Goal: Task Accomplishment & Management: Manage account settings

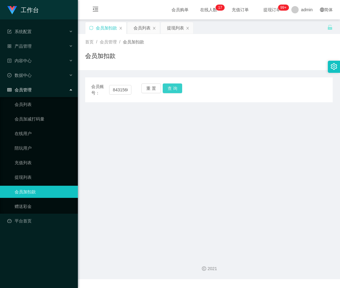
type input "84315604"
click at [173, 87] on button "查 询" at bounding box center [172, 89] width 19 height 10
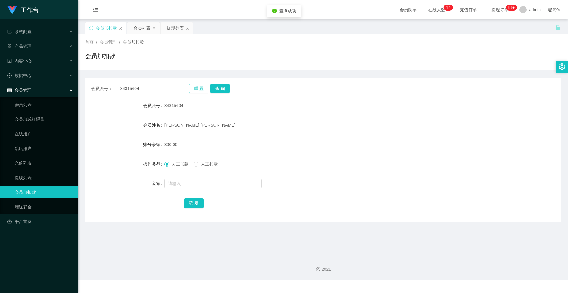
click at [198, 86] on button "重 置" at bounding box center [198, 89] width 19 height 10
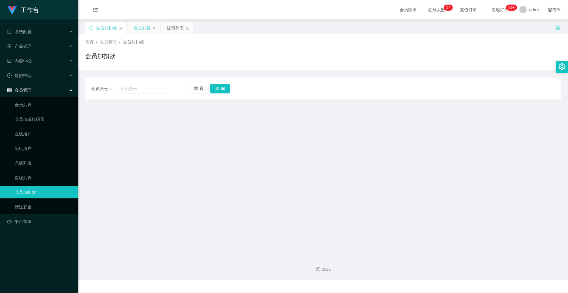
click at [139, 26] on div "会员列表" at bounding box center [141, 28] width 17 height 12
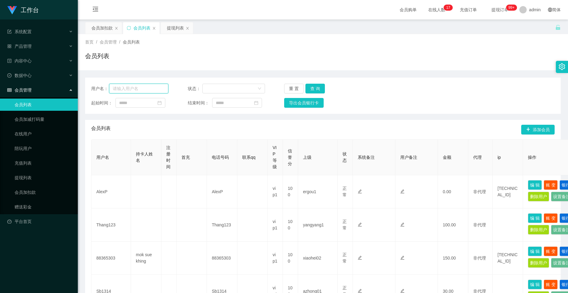
click at [139, 88] on input "text" at bounding box center [138, 89] width 59 height 10
paste input "84315604"
type input "84315604"
click at [311, 87] on button "查 询" at bounding box center [314, 89] width 19 height 10
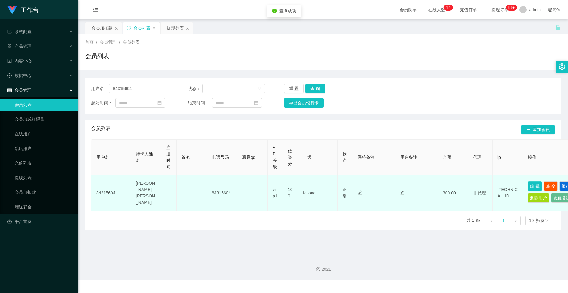
click at [339, 184] on button "编 辑" at bounding box center [535, 186] width 14 height 10
type input "84315604"
type input "[PERSON_NAME] [PERSON_NAME]"
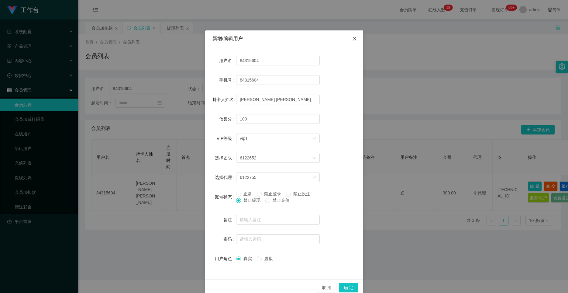
click at [339, 39] on icon "图标: close" at bounding box center [354, 39] width 3 height 4
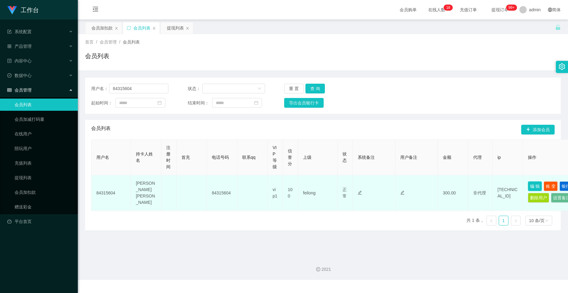
click at [339, 184] on button "编 辑" at bounding box center [535, 186] width 14 height 10
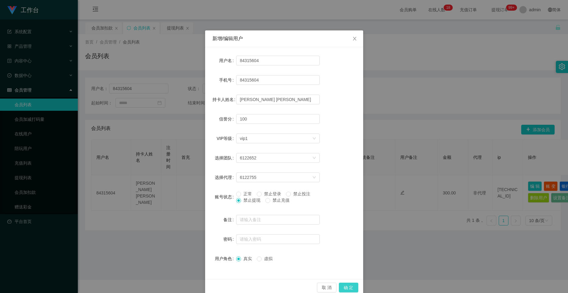
click at [339, 287] on button "确 定" at bounding box center [348, 287] width 19 height 10
